Goal: Transaction & Acquisition: Subscribe to service/newsletter

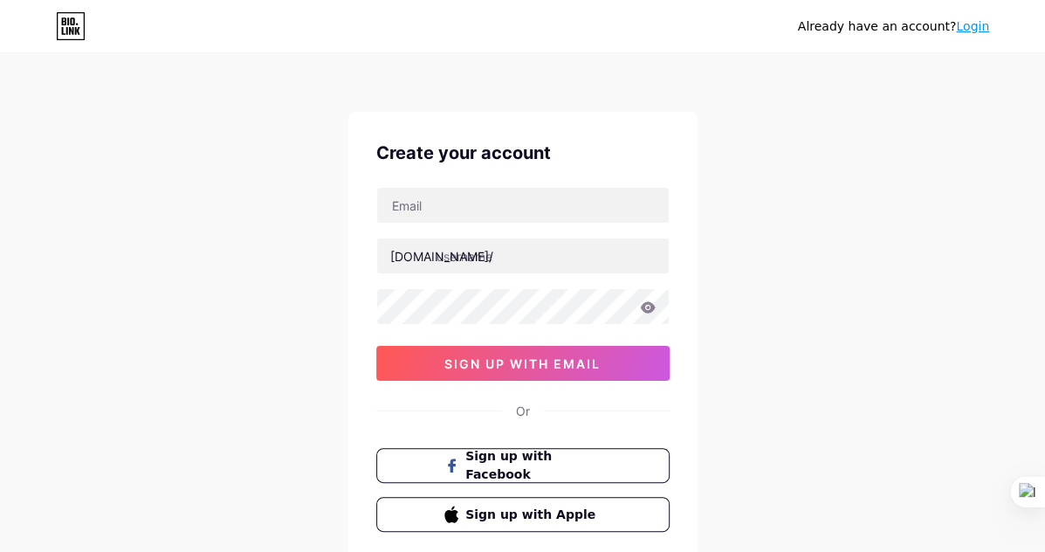
click at [546, 226] on div "[DOMAIN_NAME]/ sign up with email" at bounding box center [522, 284] width 293 height 194
click at [532, 209] on input "text" at bounding box center [523, 205] width 292 height 35
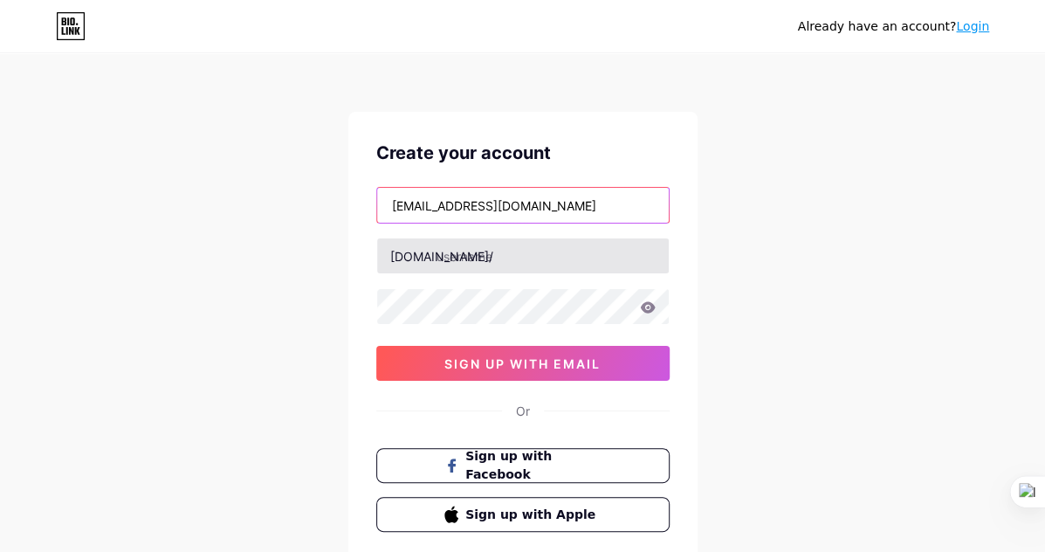
type input "[EMAIL_ADDRESS][DOMAIN_NAME]"
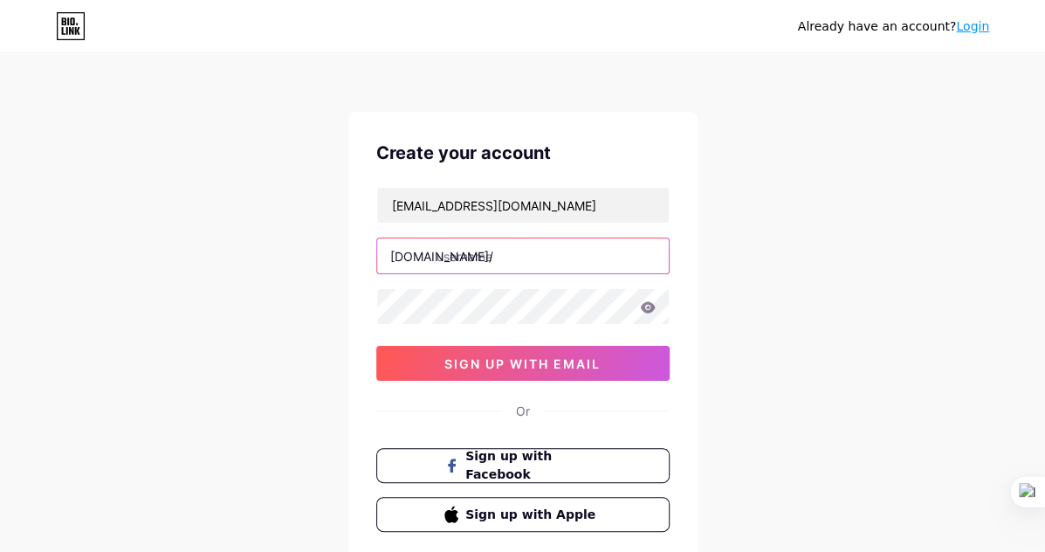
click at [496, 244] on input "text" at bounding box center [523, 255] width 292 height 35
type input "s"
click at [436, 257] on input "prototypes" at bounding box center [523, 255] width 292 height 35
click at [445, 257] on input "sprototype" at bounding box center [523, 255] width 292 height 35
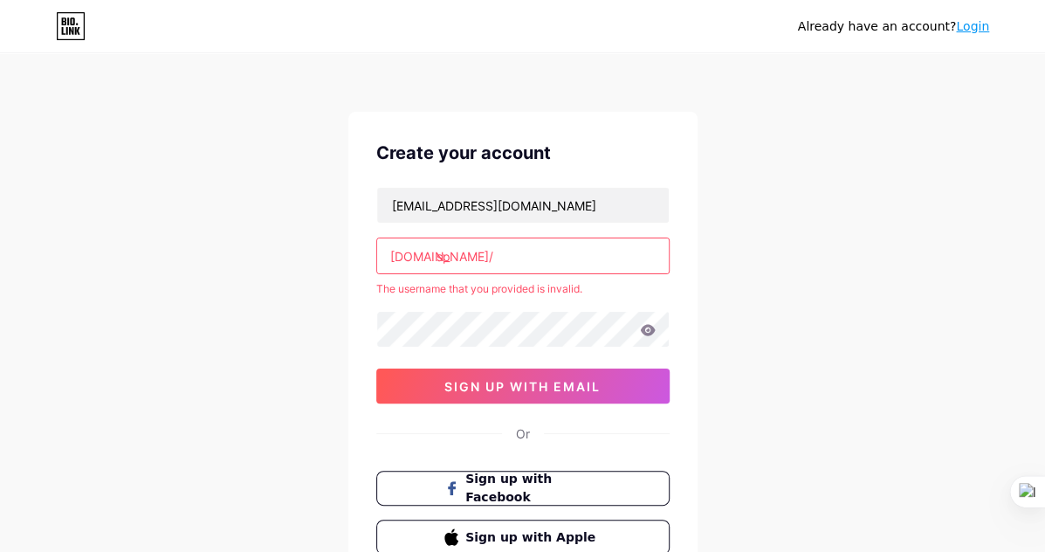
type input "s"
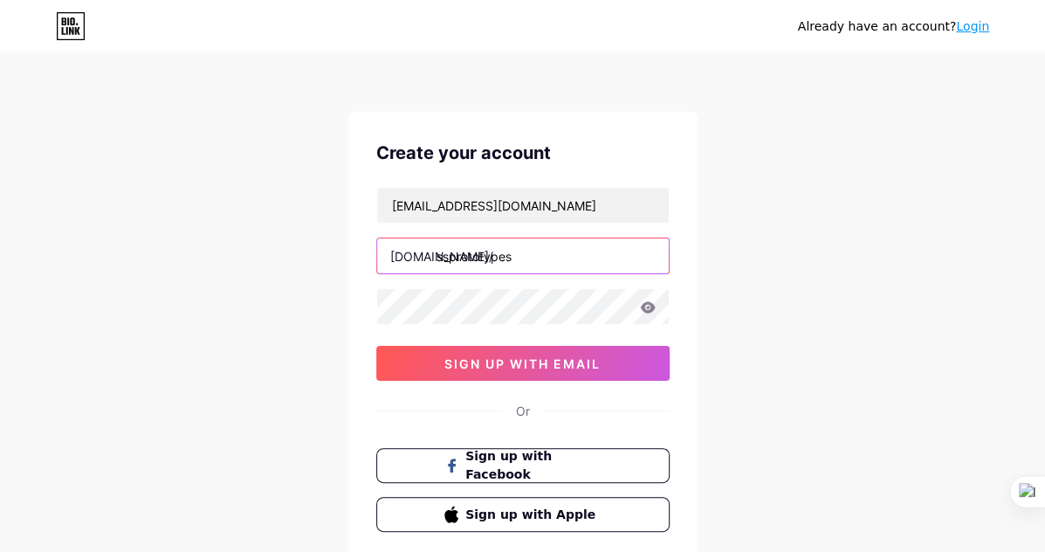
type input "ssprototypes"
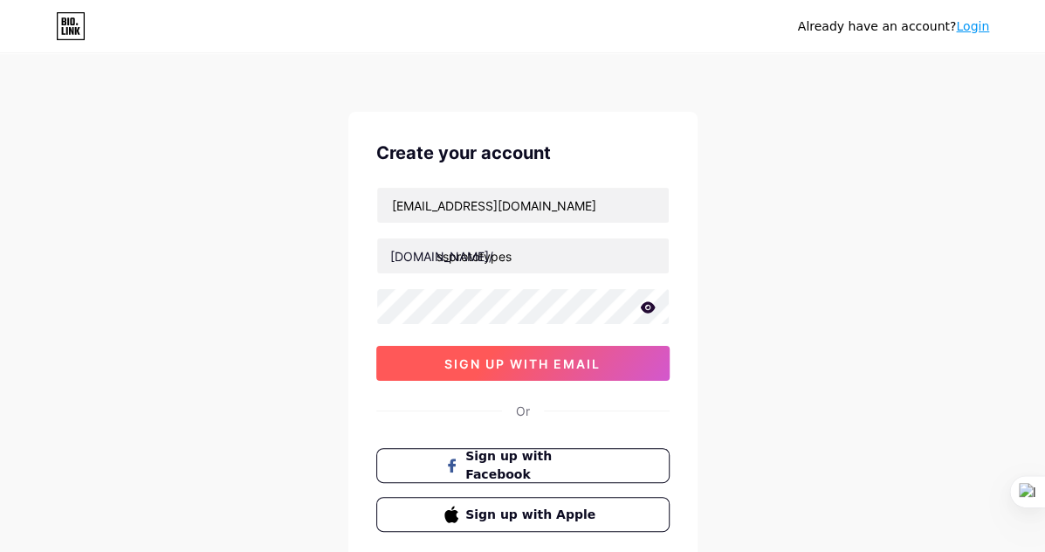
click at [477, 356] on span "sign up with email" at bounding box center [522, 363] width 156 height 15
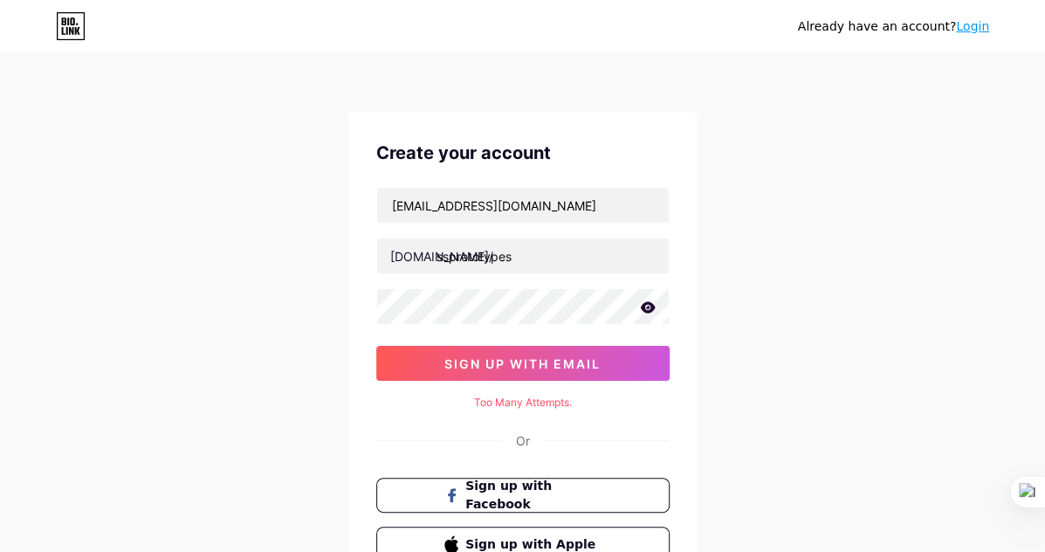
click at [649, 305] on icon at bounding box center [648, 307] width 16 height 12
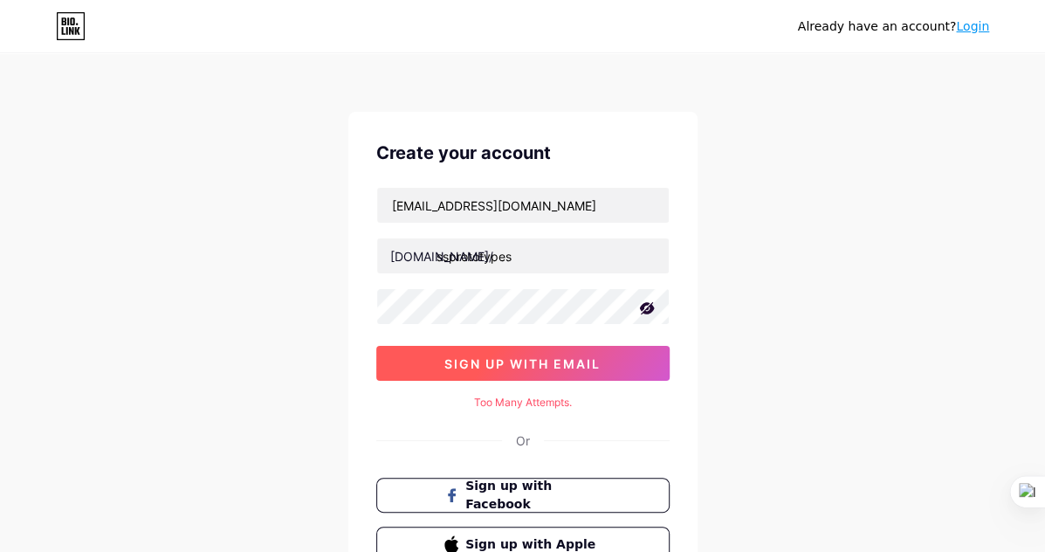
click at [513, 359] on span "sign up with email" at bounding box center [522, 363] width 156 height 15
